Goal: Book appointment/travel/reservation

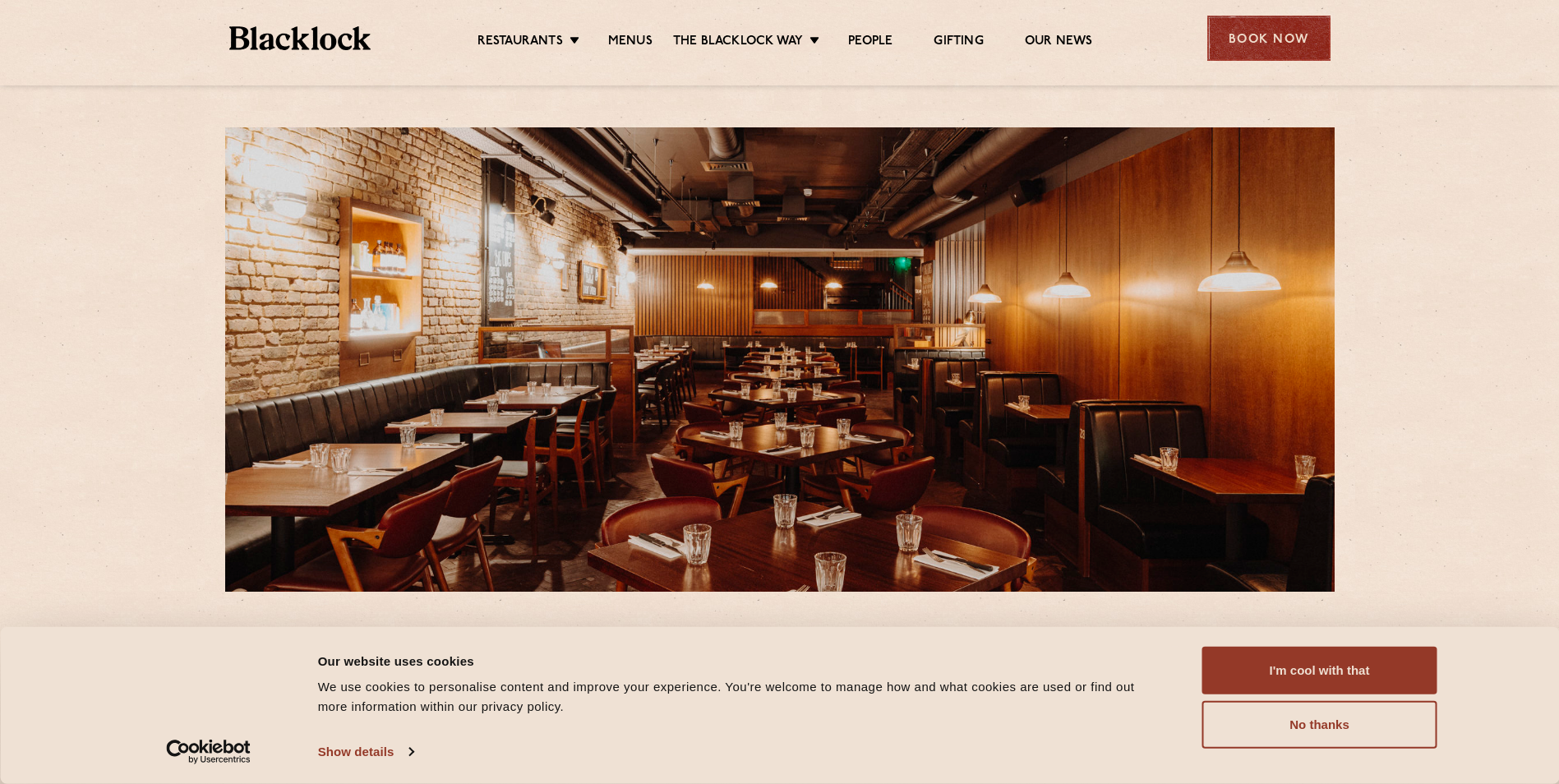
click at [1265, 44] on div "Book Now" at bounding box center [1269, 38] width 124 height 45
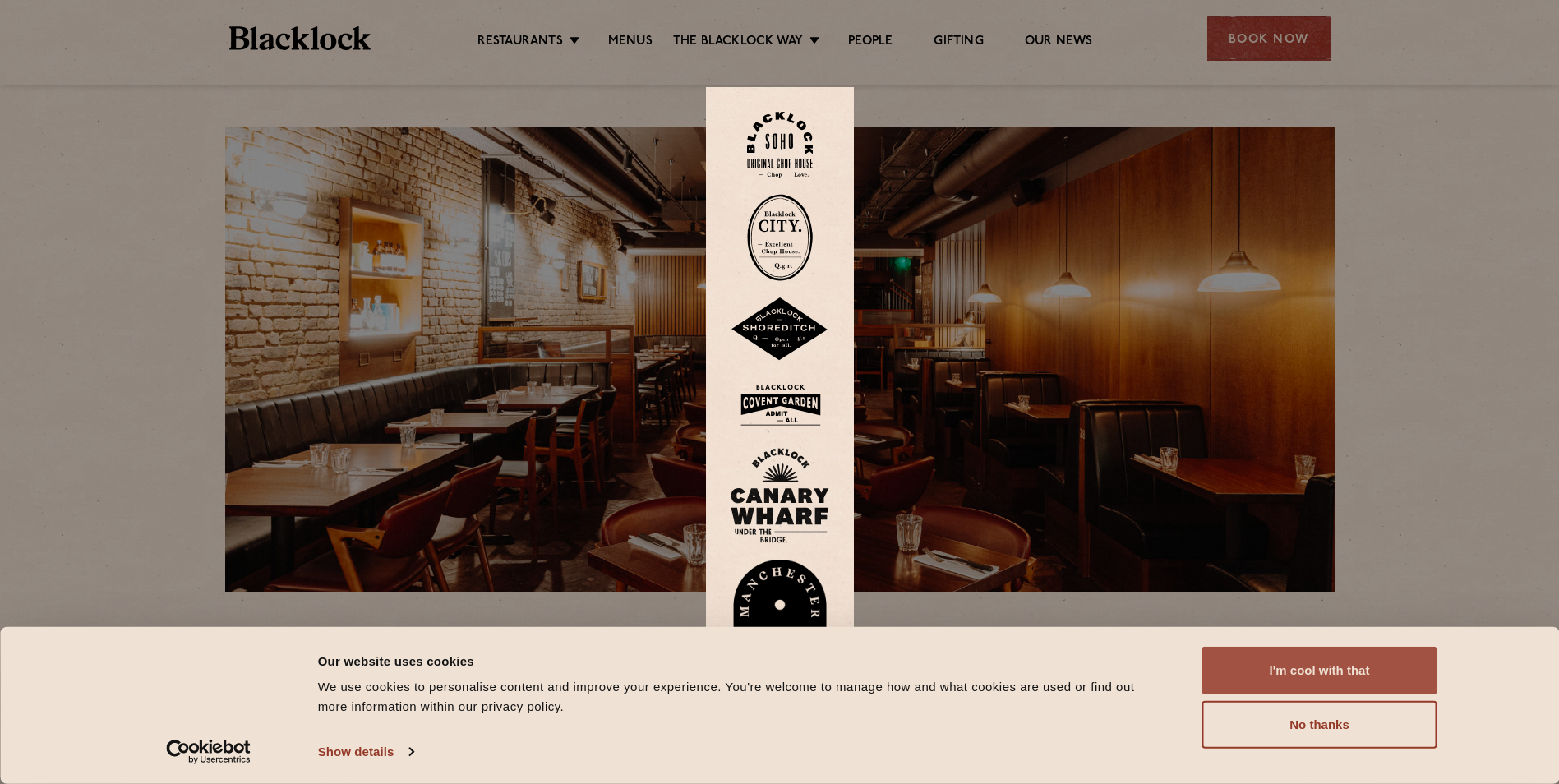
click at [1331, 669] on button "I'm cool with that" at bounding box center [1319, 670] width 235 height 48
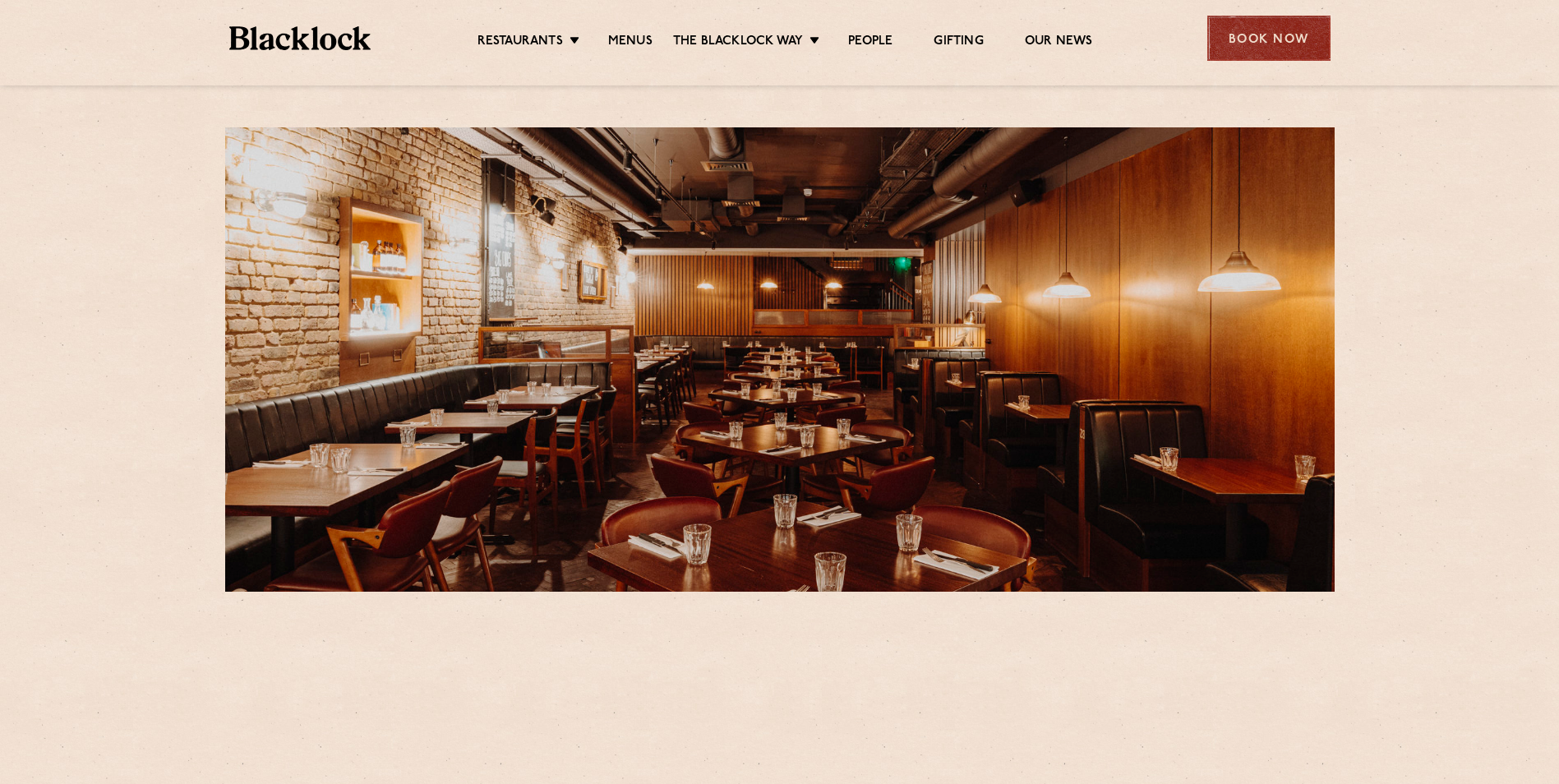
click at [1287, 44] on div "Book Now" at bounding box center [1269, 38] width 124 height 45
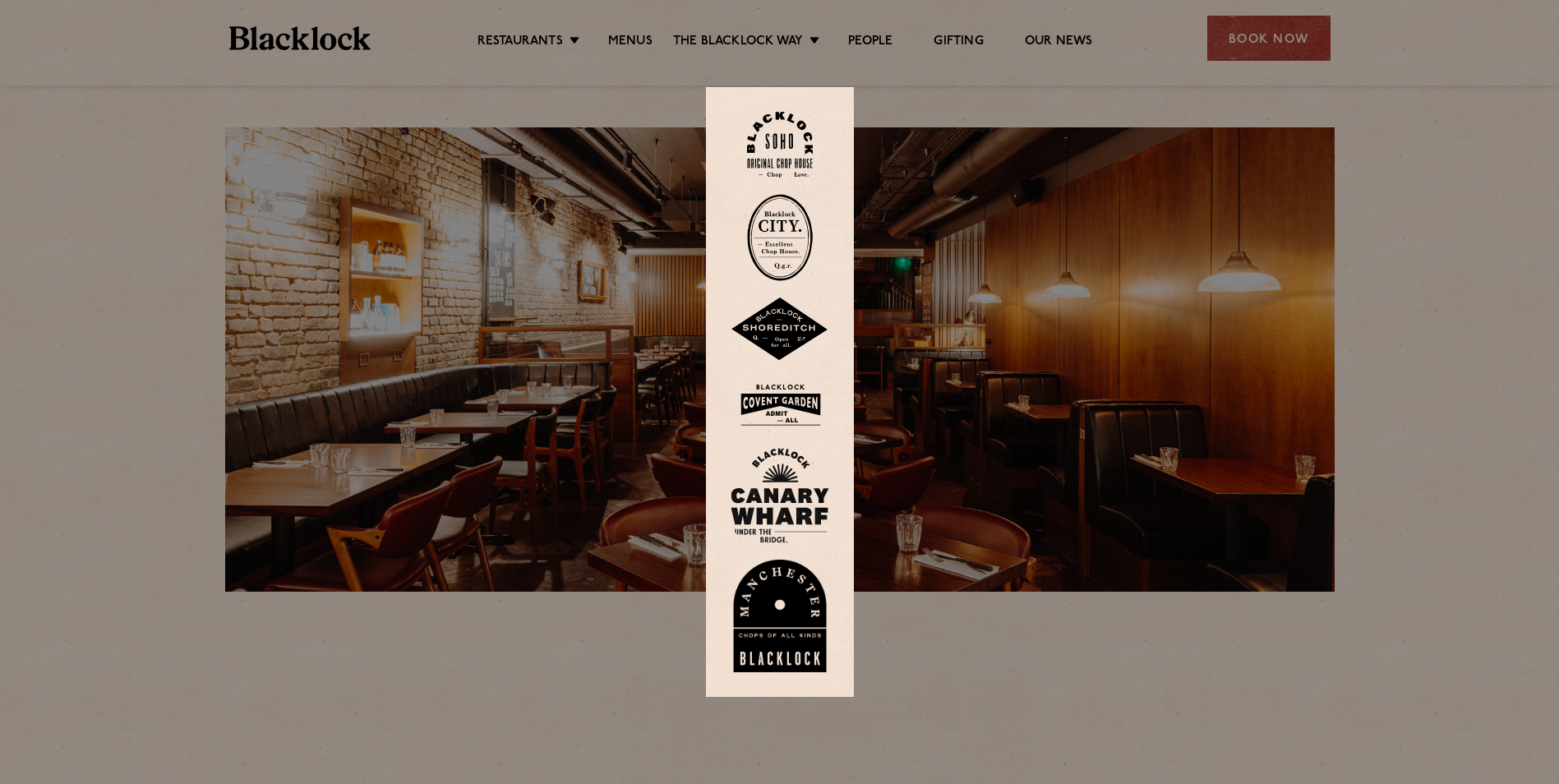
click at [790, 401] on img at bounding box center [780, 405] width 99 height 53
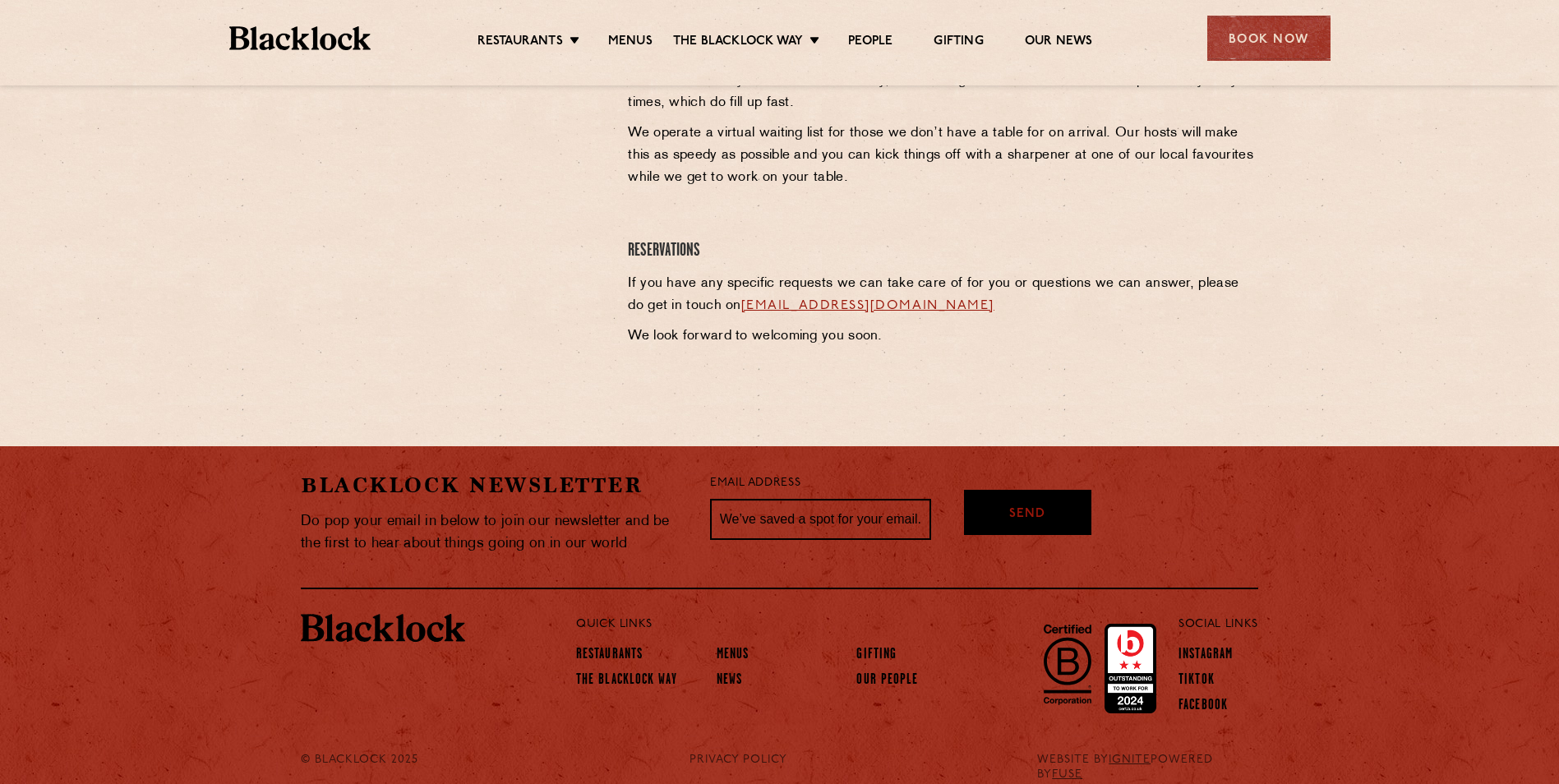
scroll to position [793, 0]
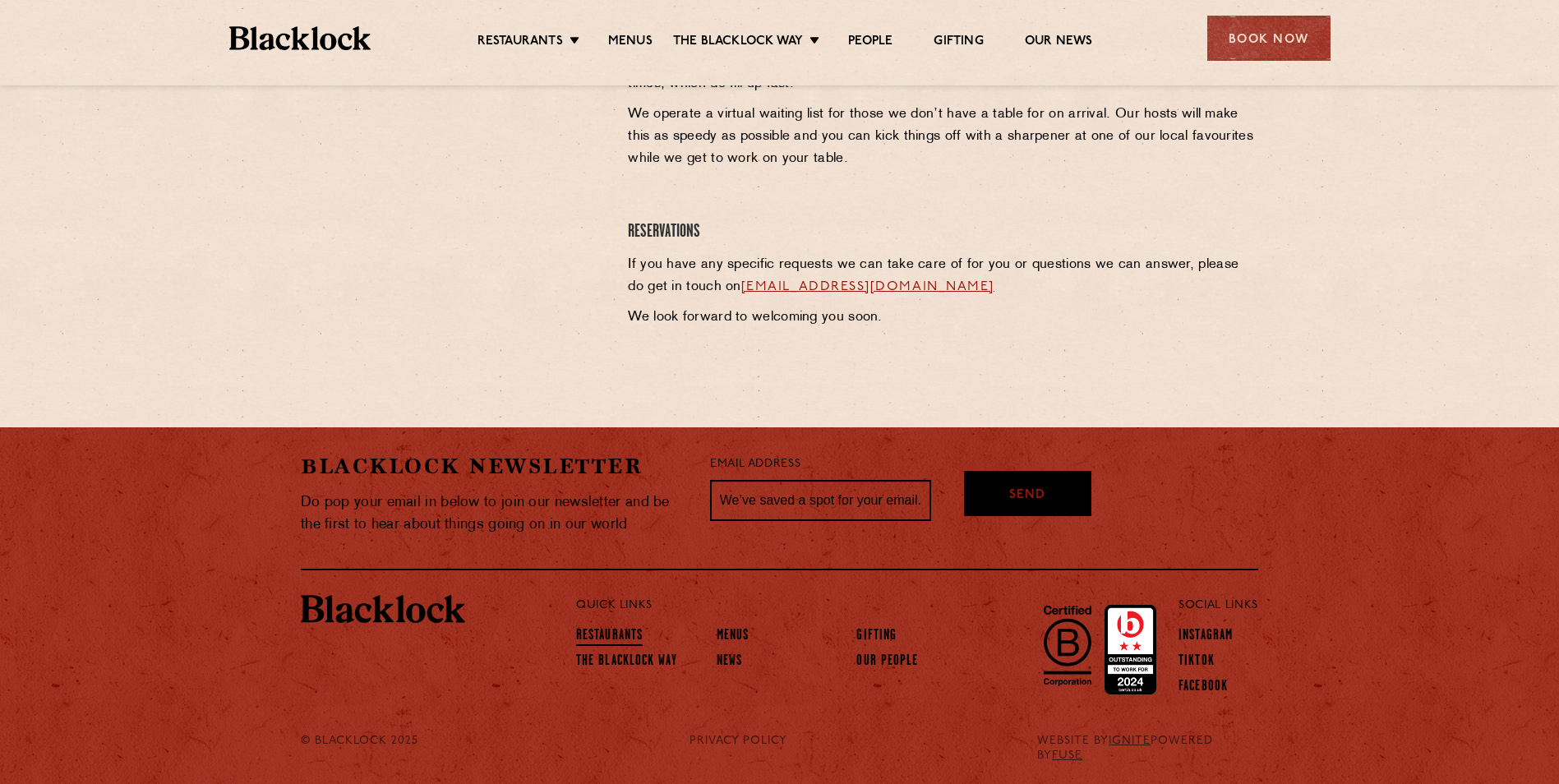
click at [600, 634] on link "Restaurants" at bounding box center [609, 637] width 67 height 18
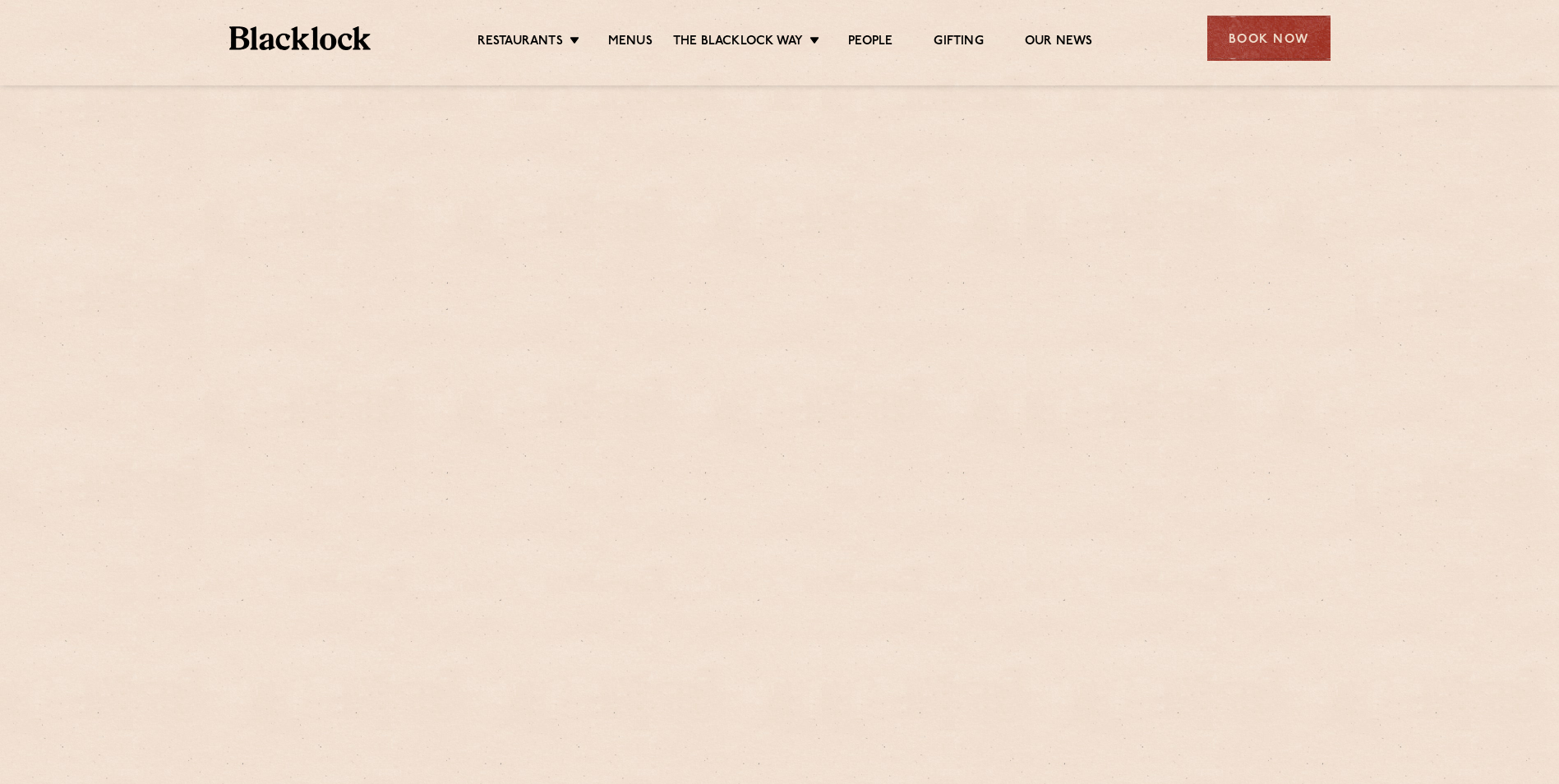
drag, startPoint x: 0, startPoint y: 0, endPoint x: 411, endPoint y: 82, distance: 419.1
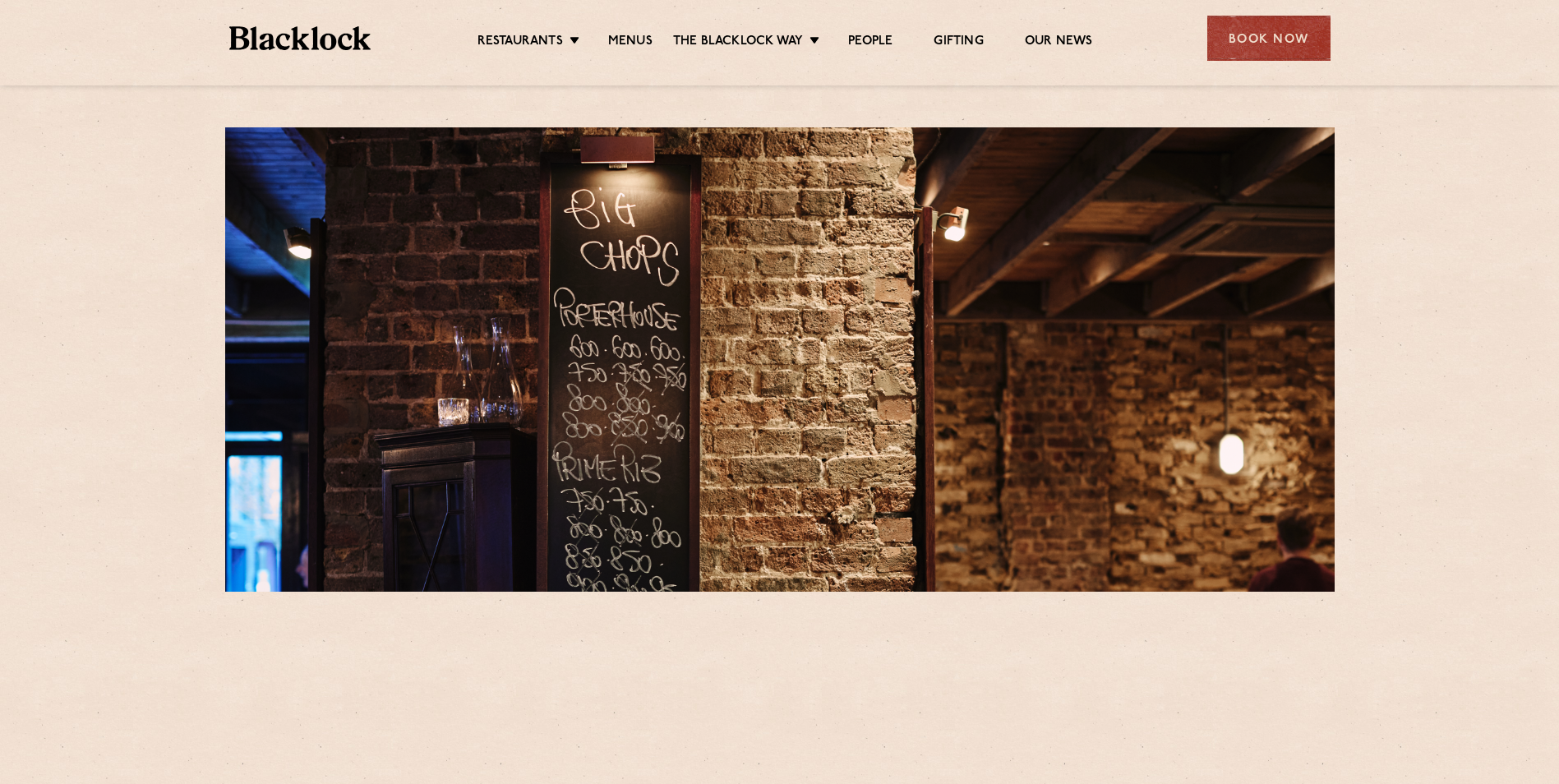
click at [411, 82] on div at bounding box center [780, 79] width 1150 height 12
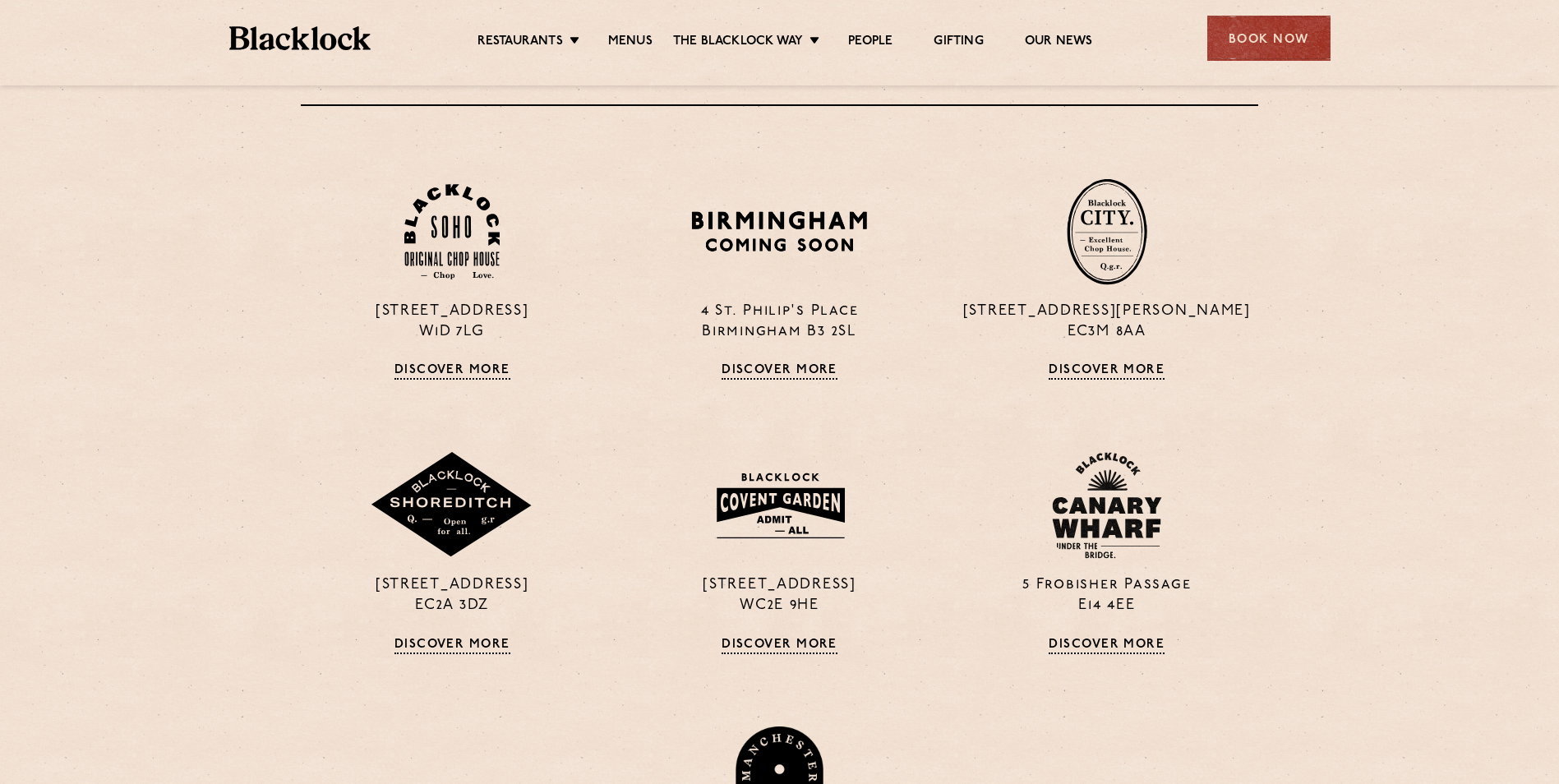
scroll to position [246, 0]
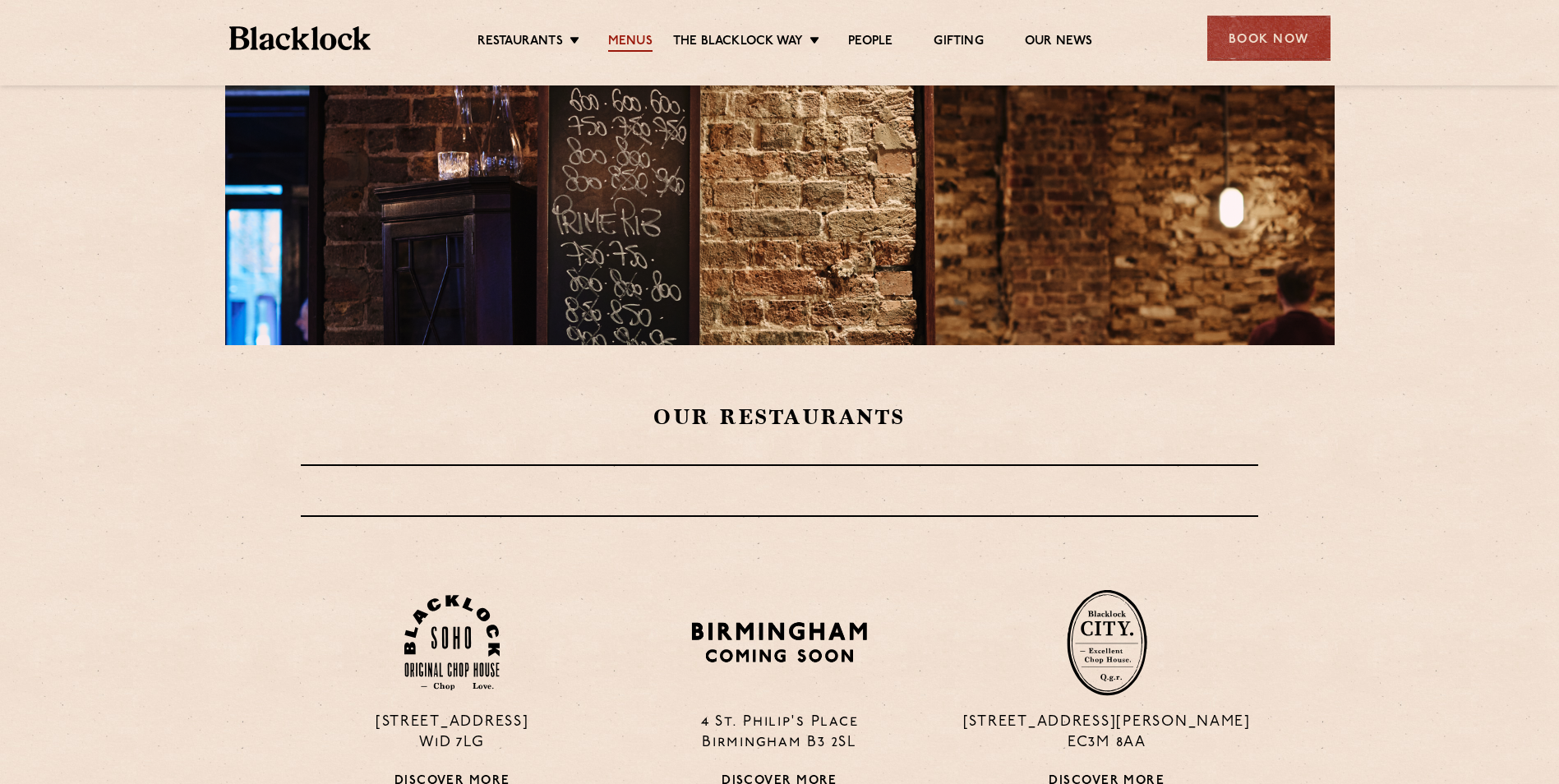
click at [637, 38] on link "Menus" at bounding box center [630, 43] width 44 height 18
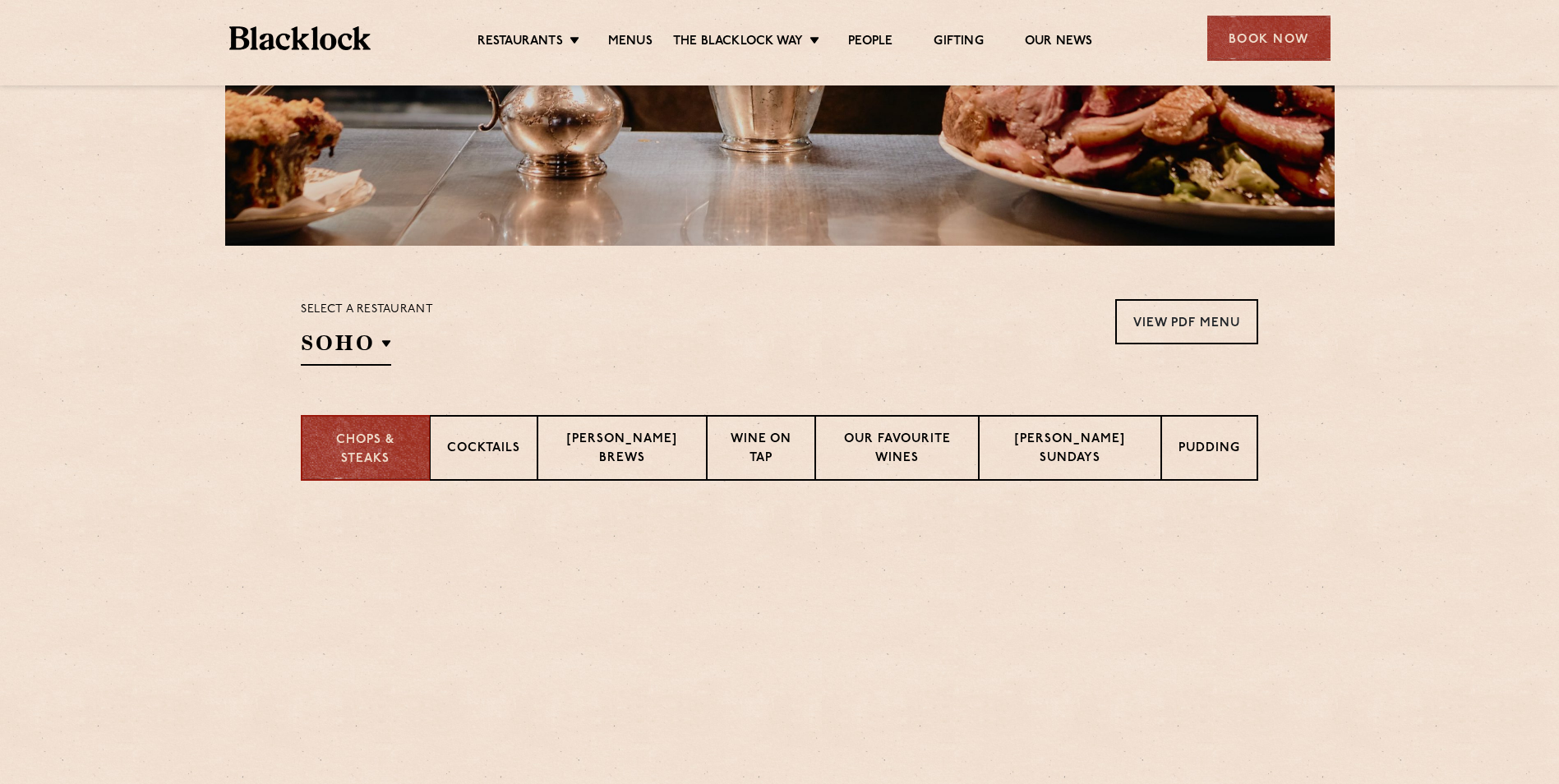
scroll to position [493, 0]
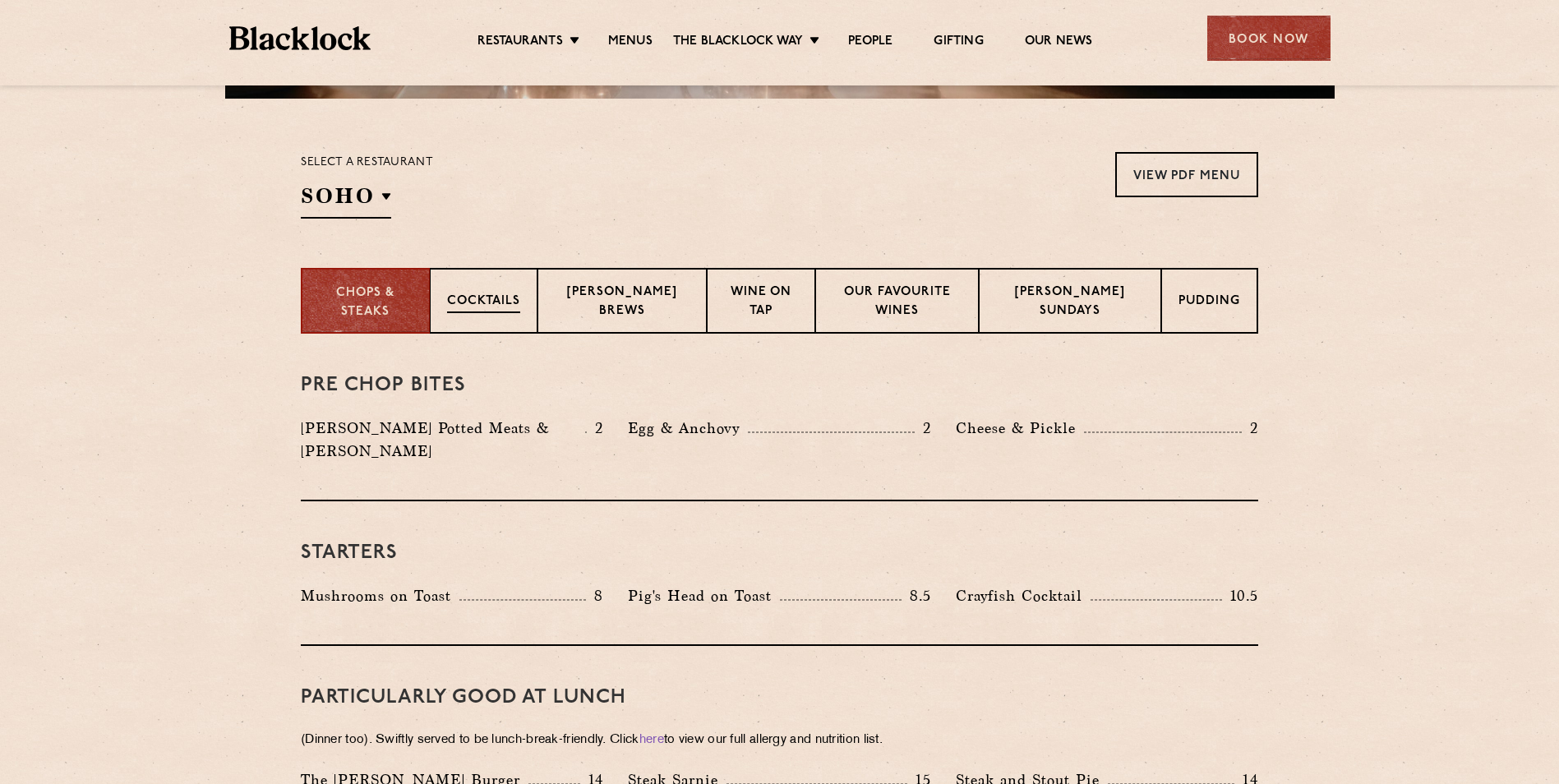
click at [487, 295] on p "Cocktails" at bounding box center [484, 302] width 73 height 20
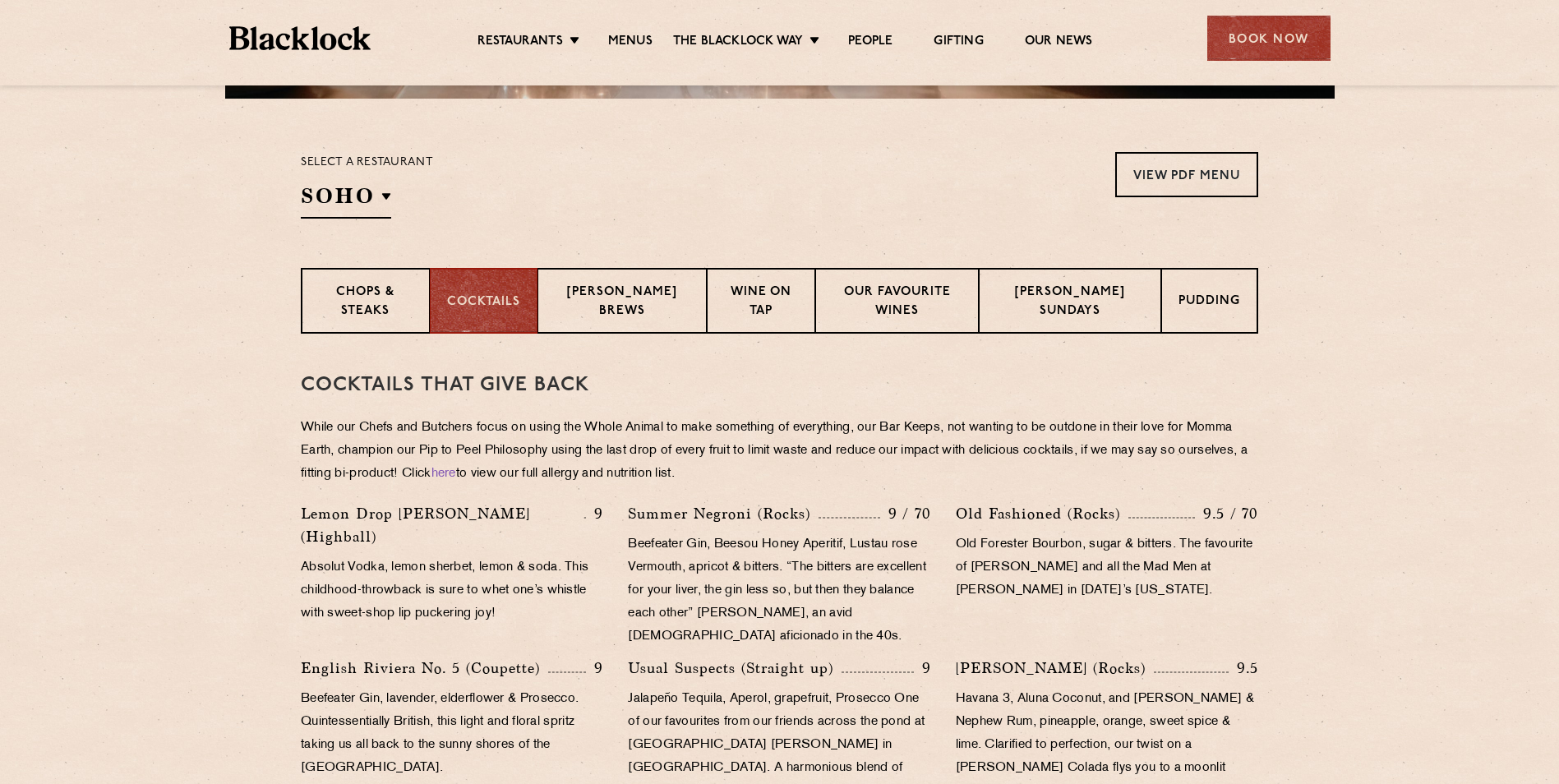
drag, startPoint x: 488, startPoint y: 295, endPoint x: 108, endPoint y: 435, distance: 405.0
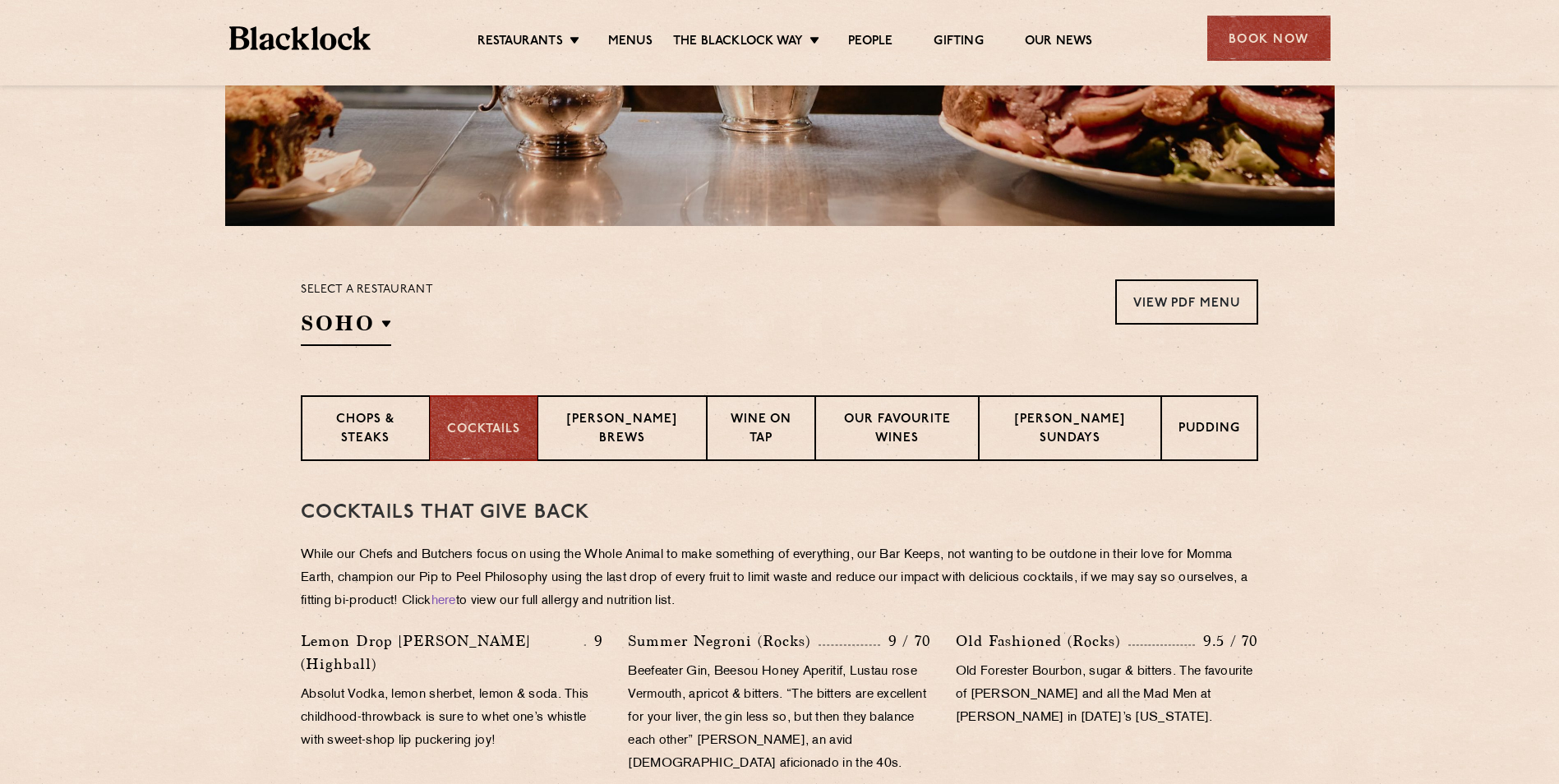
scroll to position [211, 0]
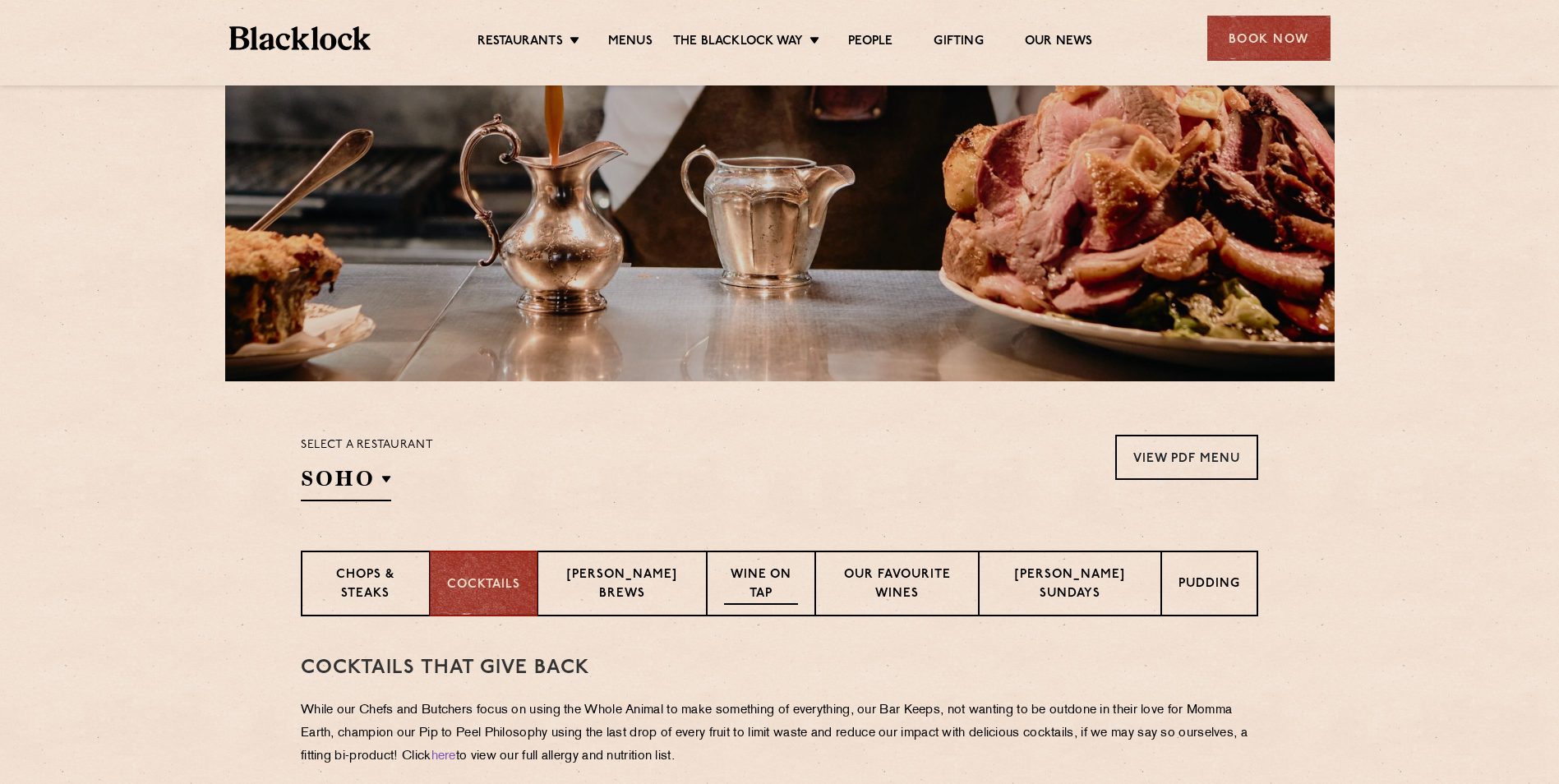
click at [727, 587] on p "Wine on Tap" at bounding box center [760, 585] width 73 height 38
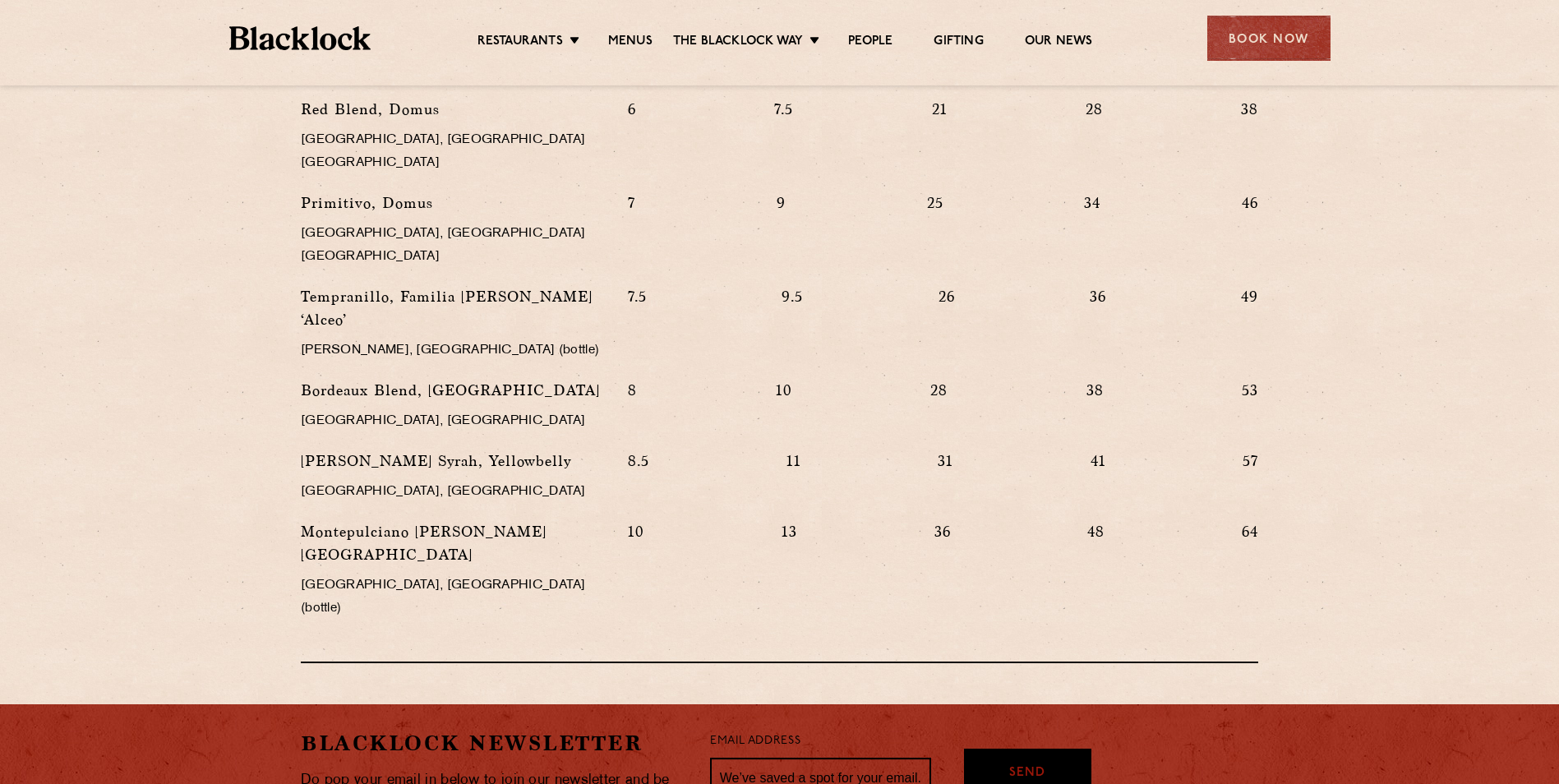
scroll to position [1757, 0]
